Goal: Task Accomplishment & Management: Use online tool/utility

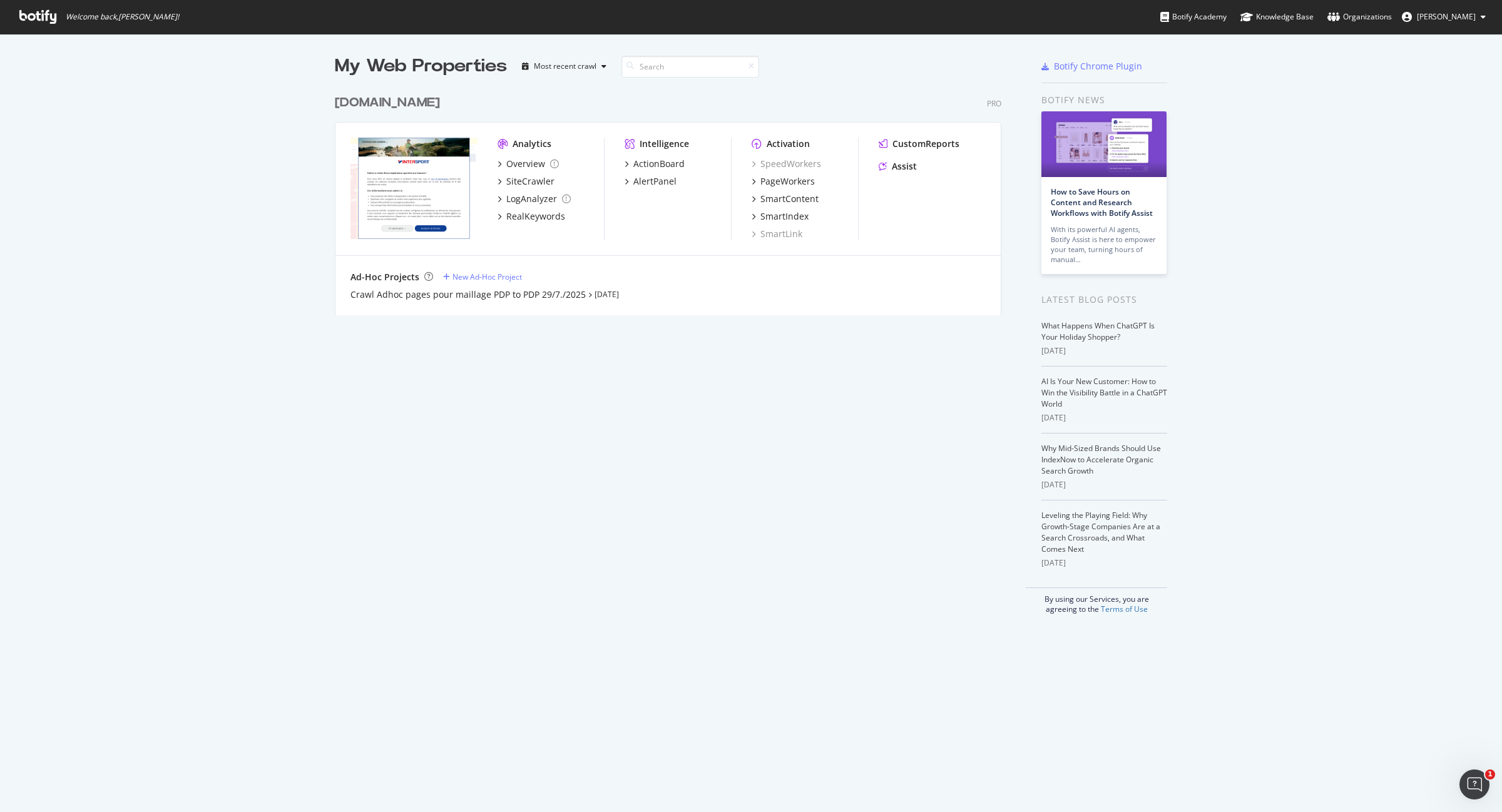
click at [511, 398] on div "My Web Properties Most recent crawl [DOMAIN_NAME] Pro Analytics Overview SiteCr…" at bounding box center [680, 333] width 691 height 561
click at [652, 166] on div "ActionBoard" at bounding box center [659, 164] width 51 height 12
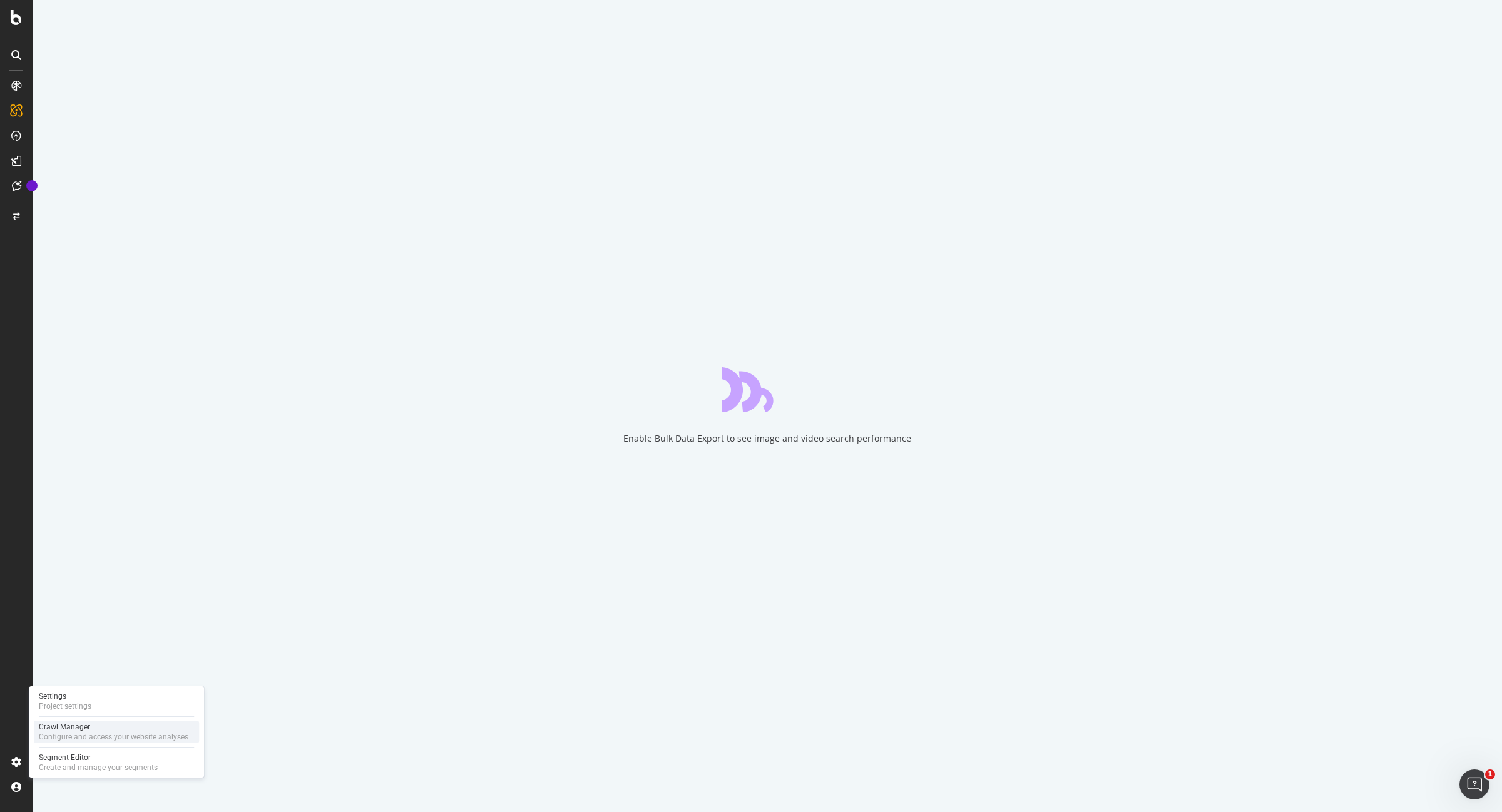
click at [97, 723] on div "Crawl Manager" at bounding box center [113, 726] width 150 height 10
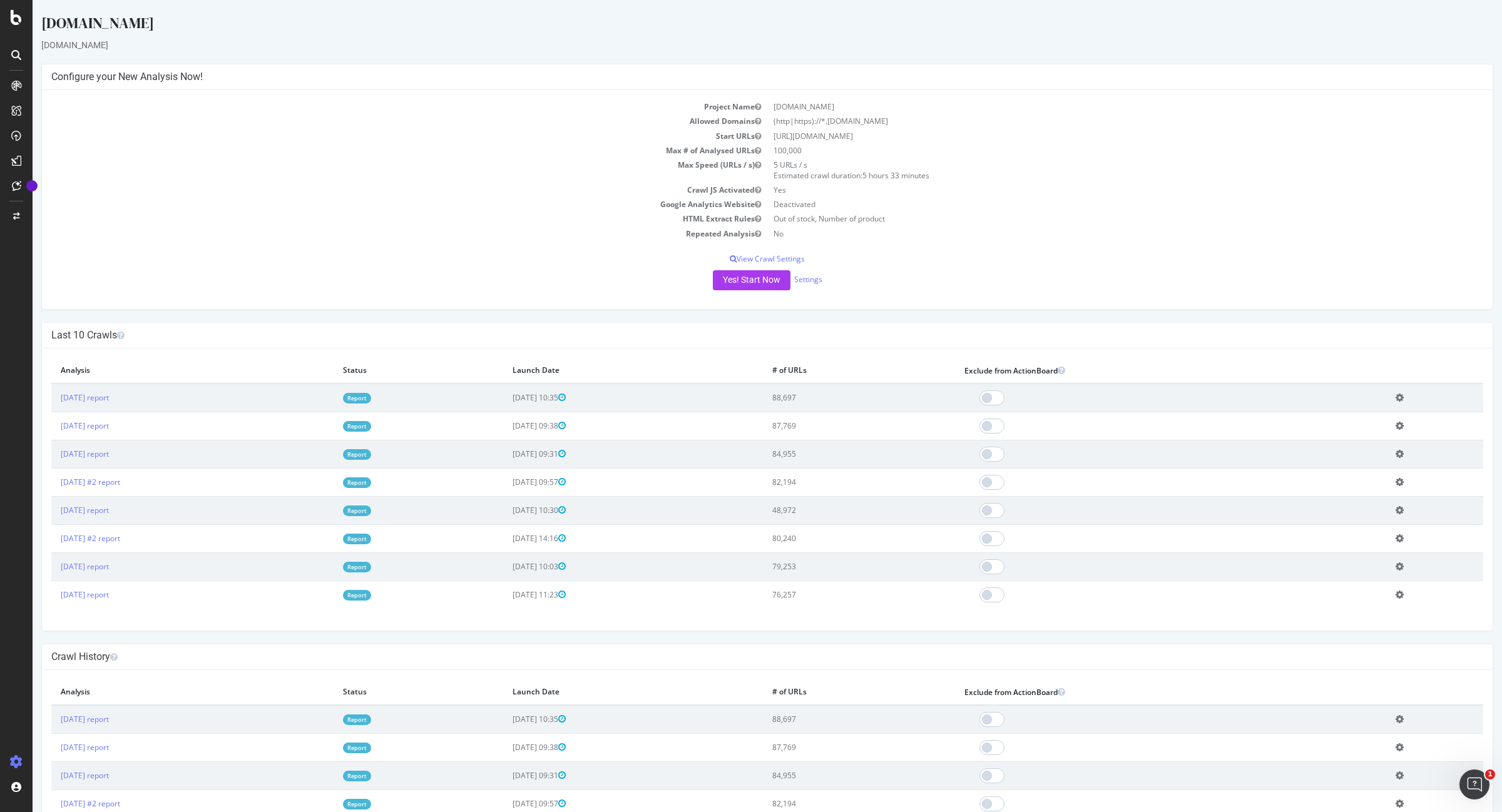
click at [472, 287] on div "Yes! Start Now Settings" at bounding box center [767, 280] width 1432 height 20
click at [736, 283] on button "Yes! Start Now" at bounding box center [751, 280] width 77 height 20
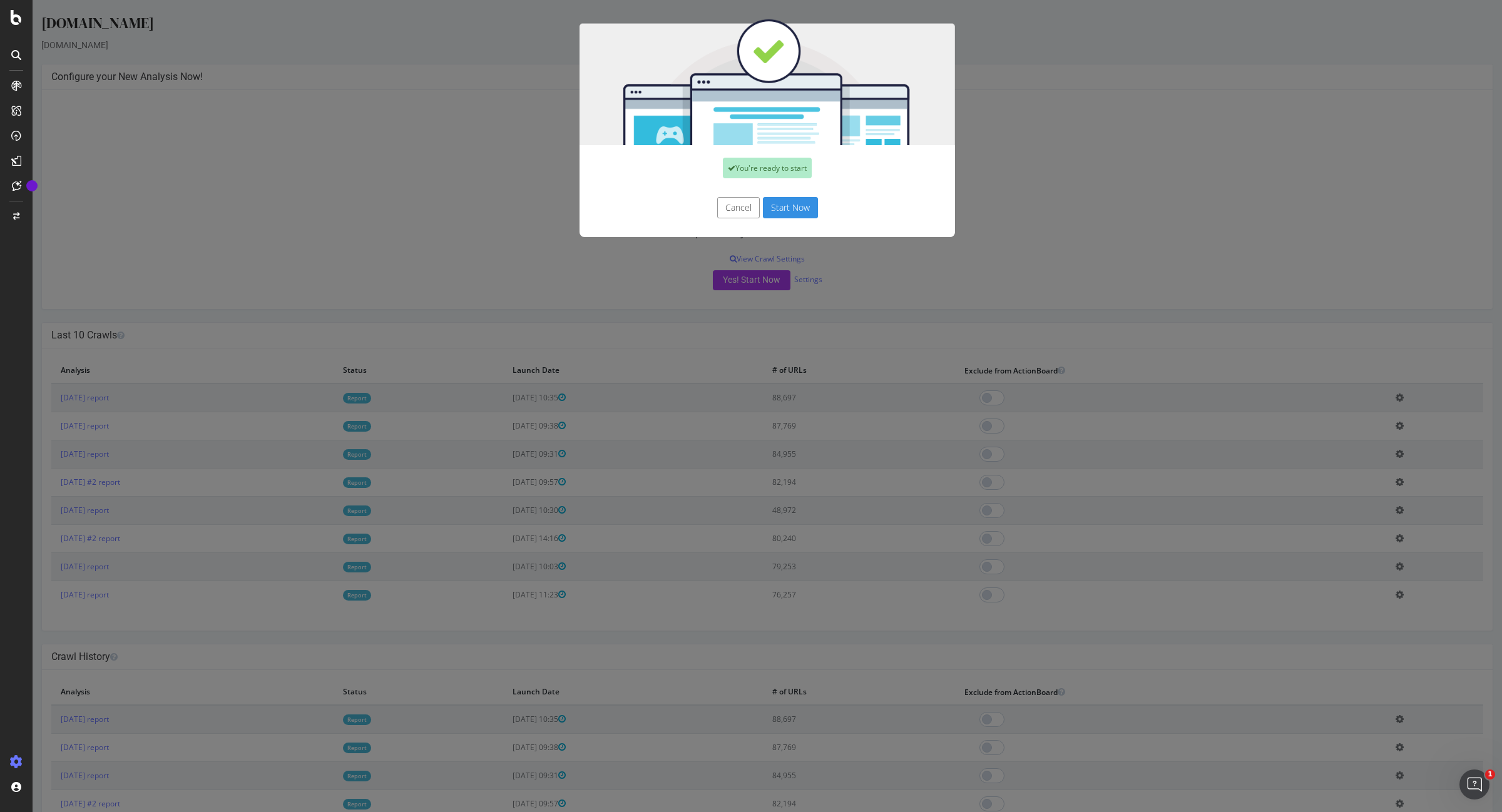
click at [777, 208] on button "Start Now" at bounding box center [791, 208] width 55 height 21
